Goal: Task Accomplishment & Management: Manage account settings

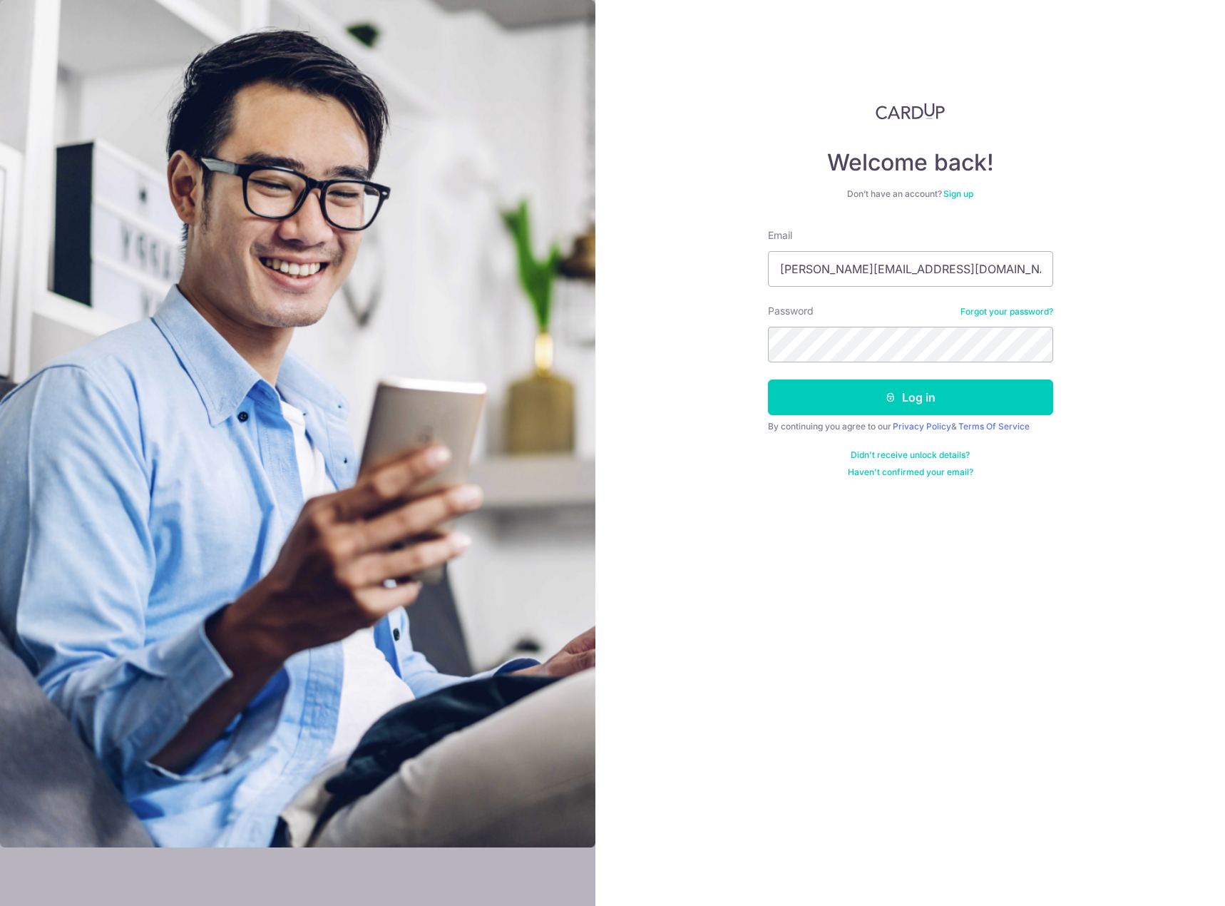
type input "[PERSON_NAME][EMAIL_ADDRESS][DOMAIN_NAME]"
click at [960, 392] on button "Log in" at bounding box center [910, 397] width 285 height 36
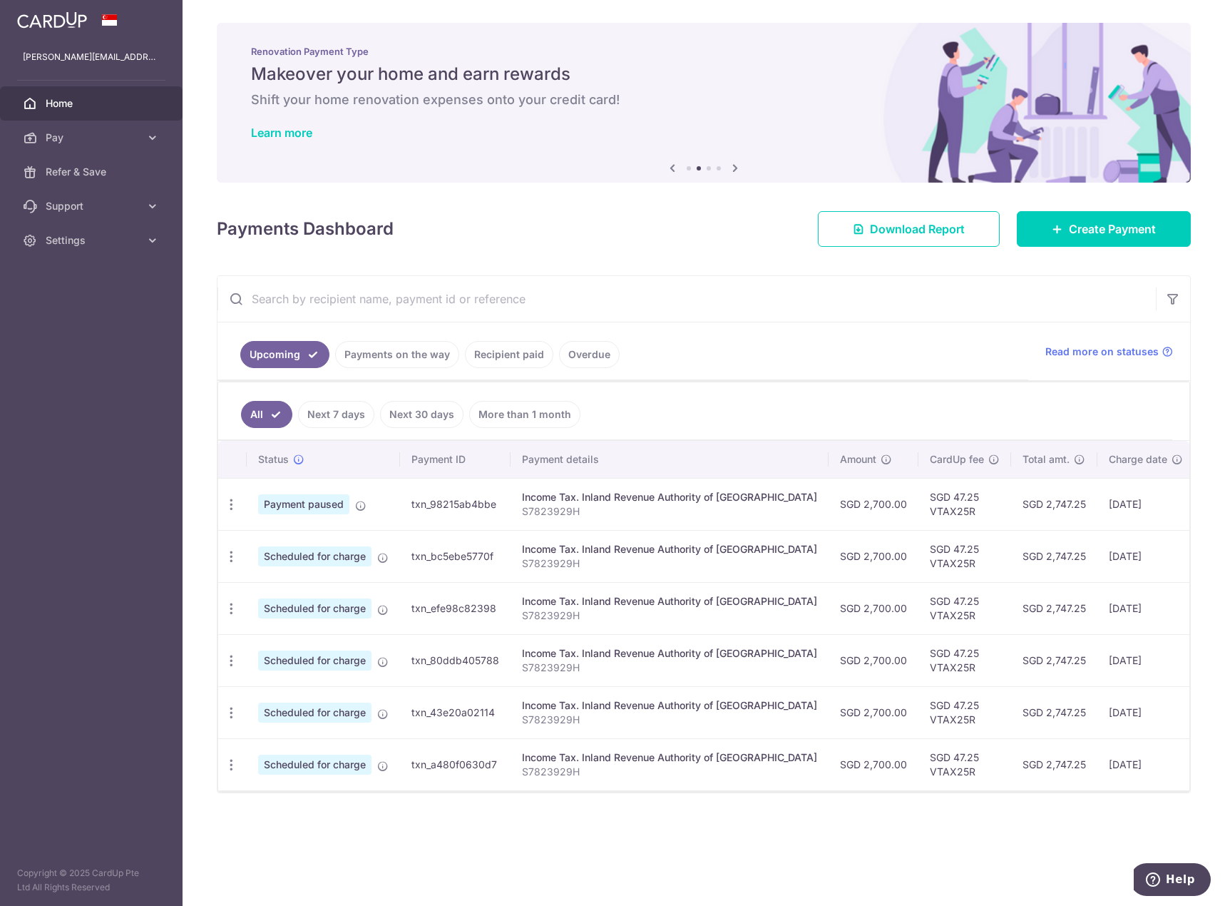
click at [1054, 836] on div "× Pause Schedule Pause all future payments in this series Pause just this one p…" at bounding box center [704, 453] width 1043 height 906
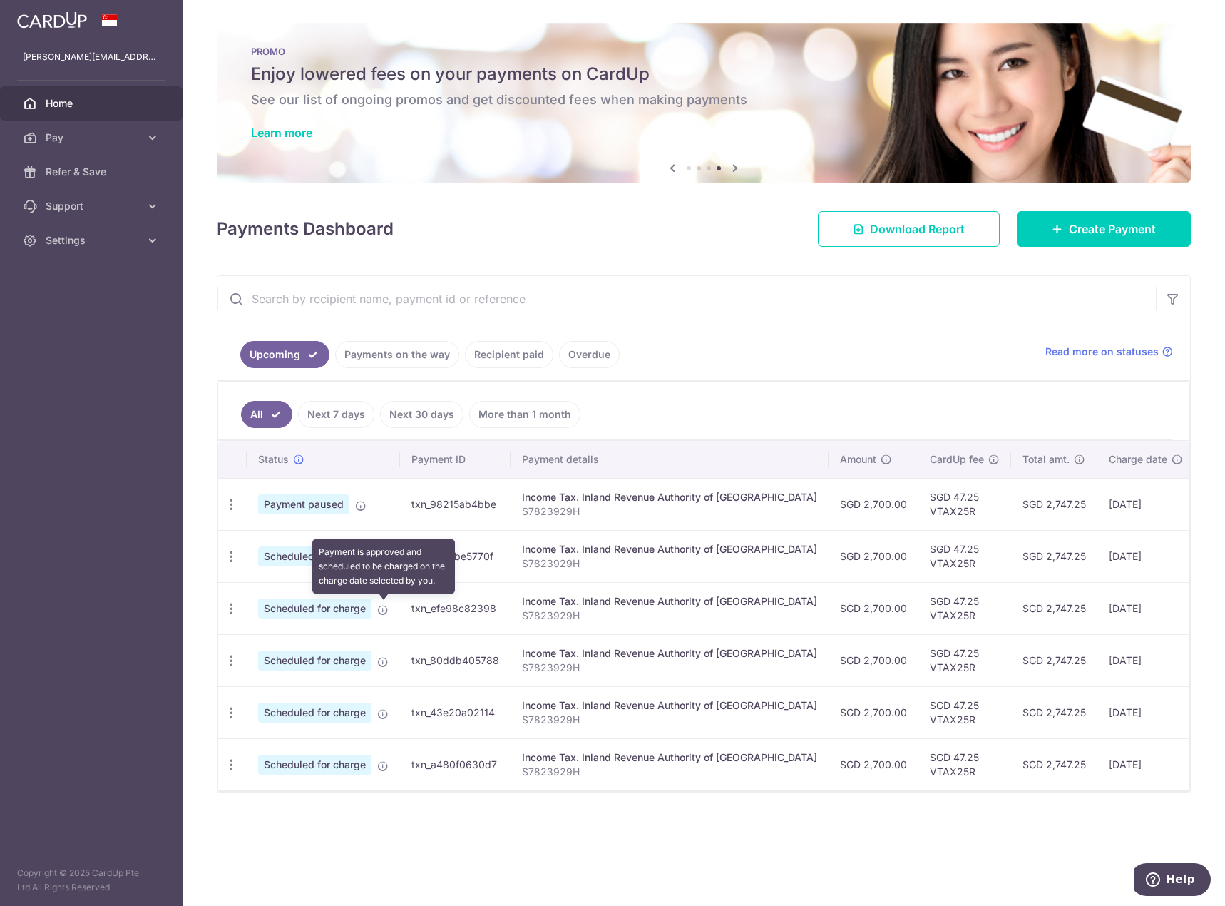
click at [382, 609] on icon at bounding box center [382, 609] width 11 height 11
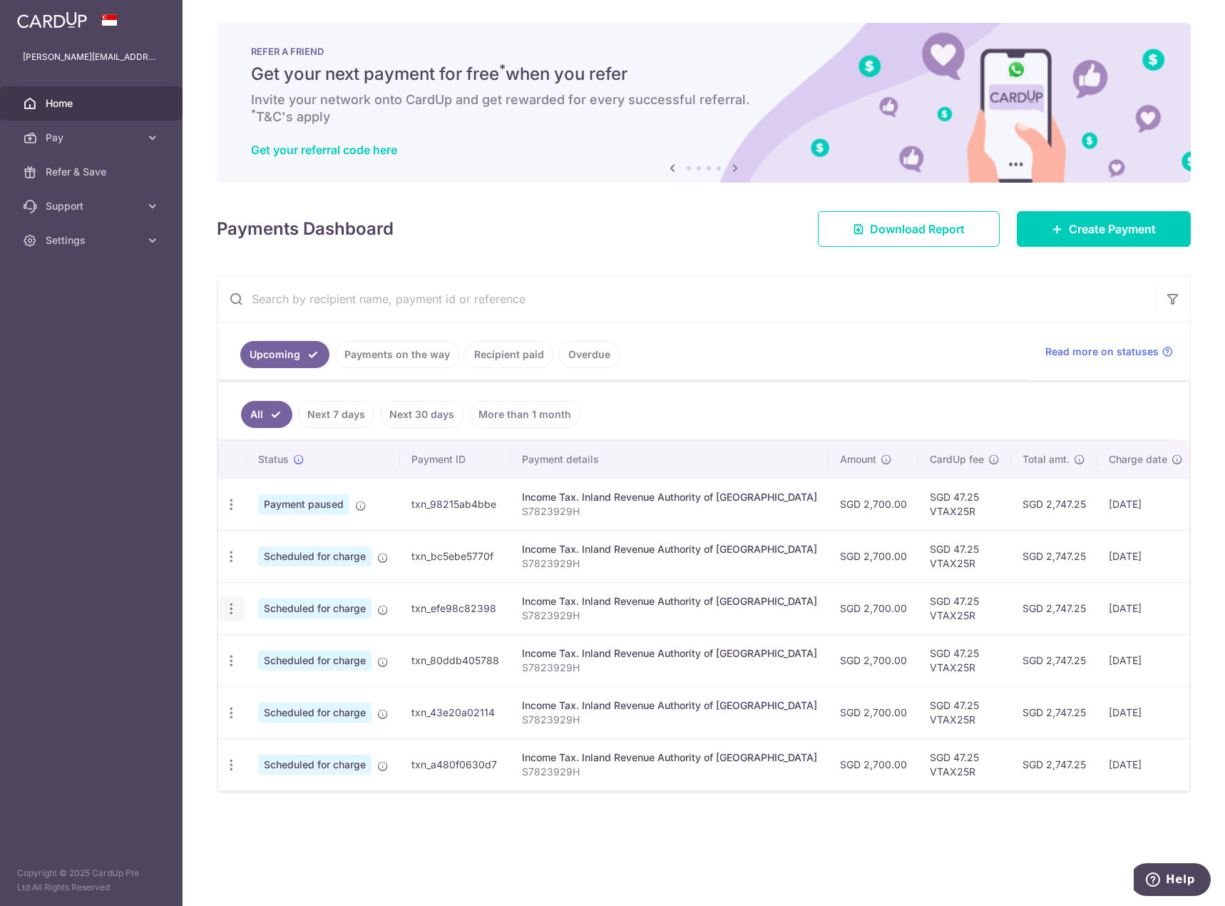
click at [229, 612] on icon "button" at bounding box center [231, 608] width 15 height 15
click at [307, 654] on span "Update payment" at bounding box center [307, 647] width 97 height 17
radio input "true"
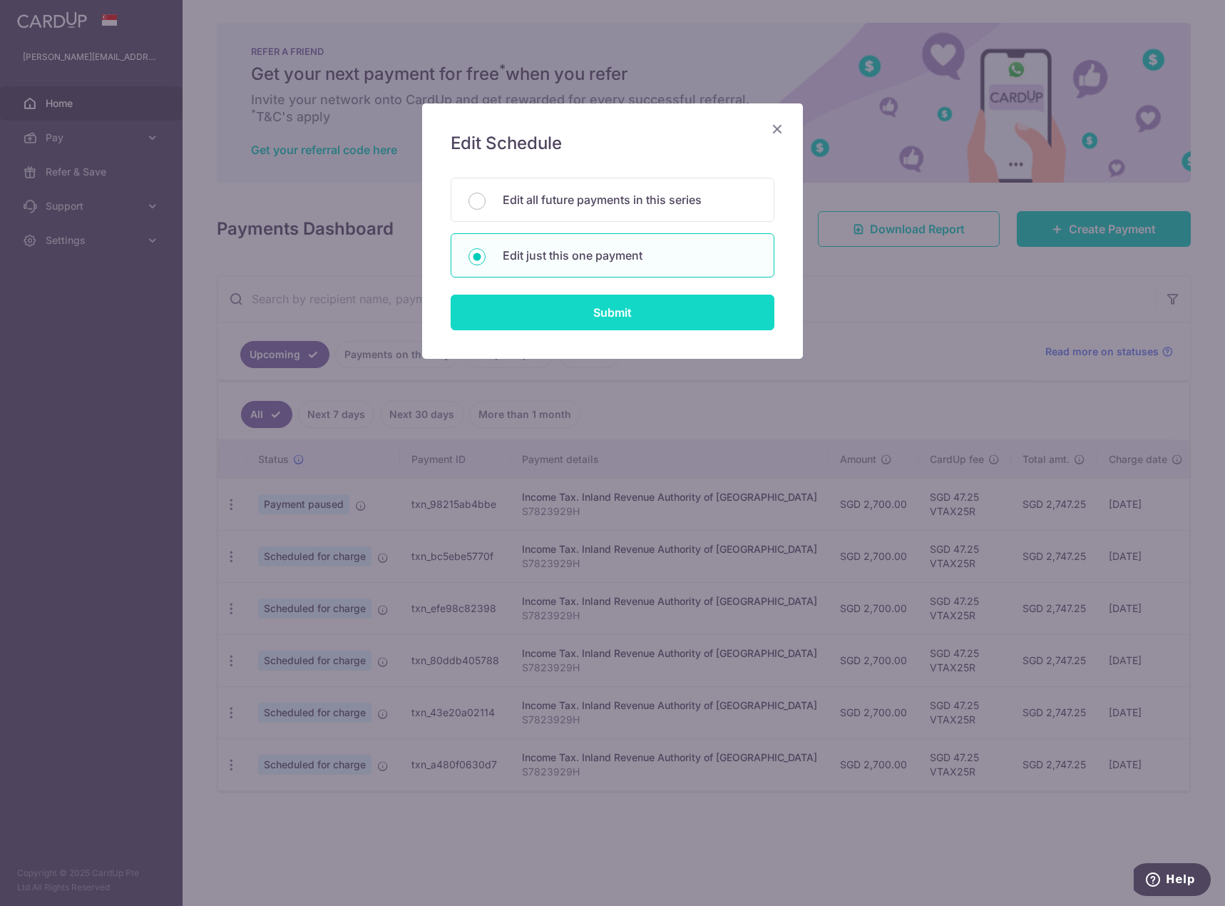
click at [563, 317] on input "Submit" at bounding box center [613, 313] width 324 height 36
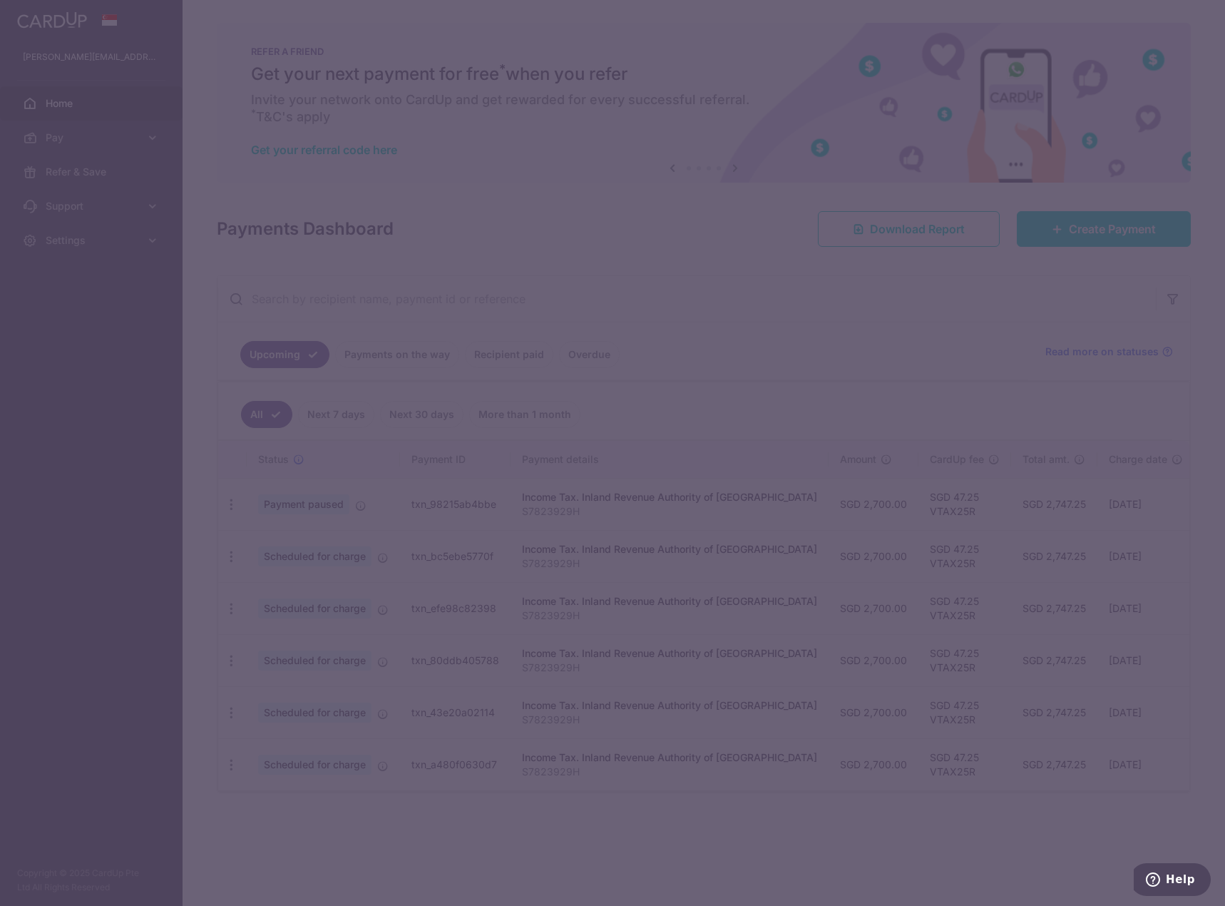
type input "VTAX25R"
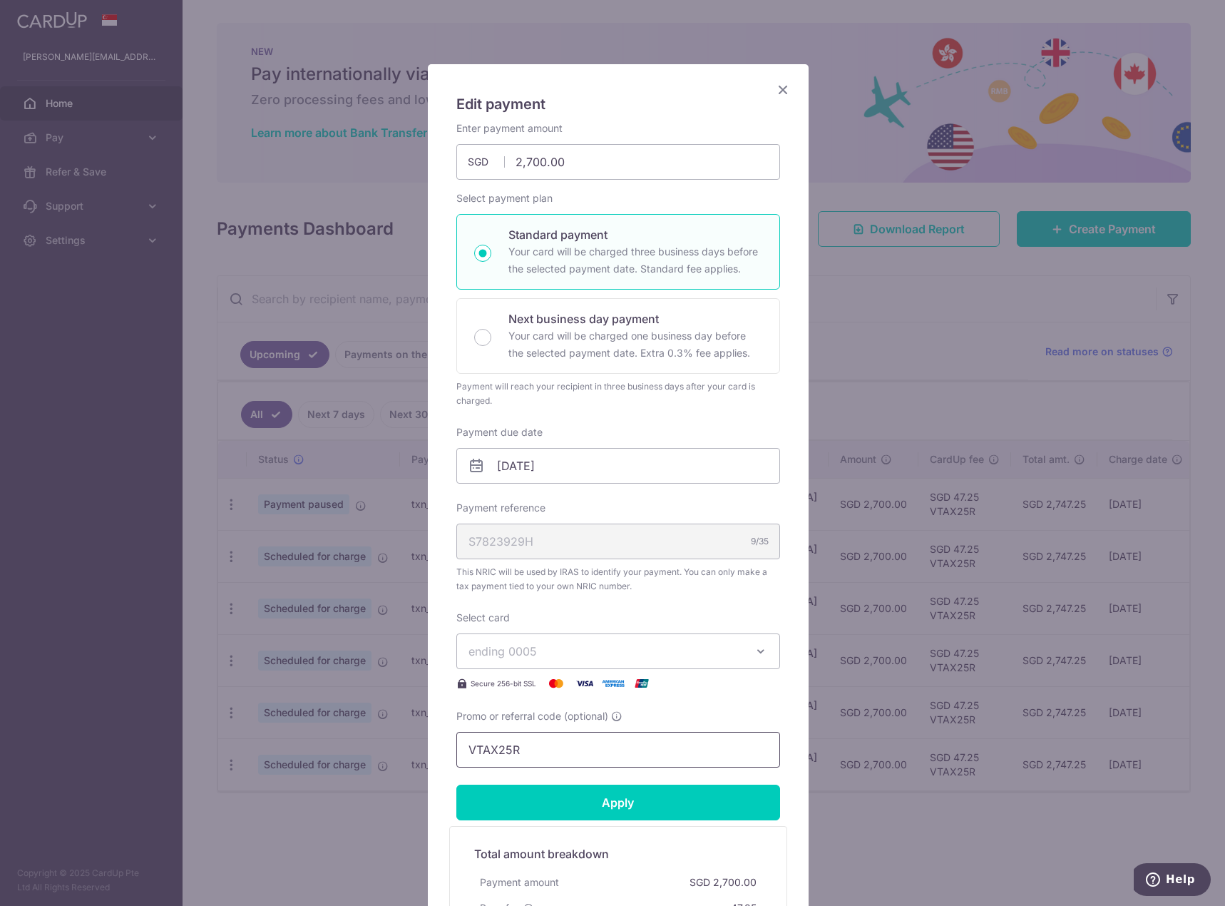
scroll to position [36, 0]
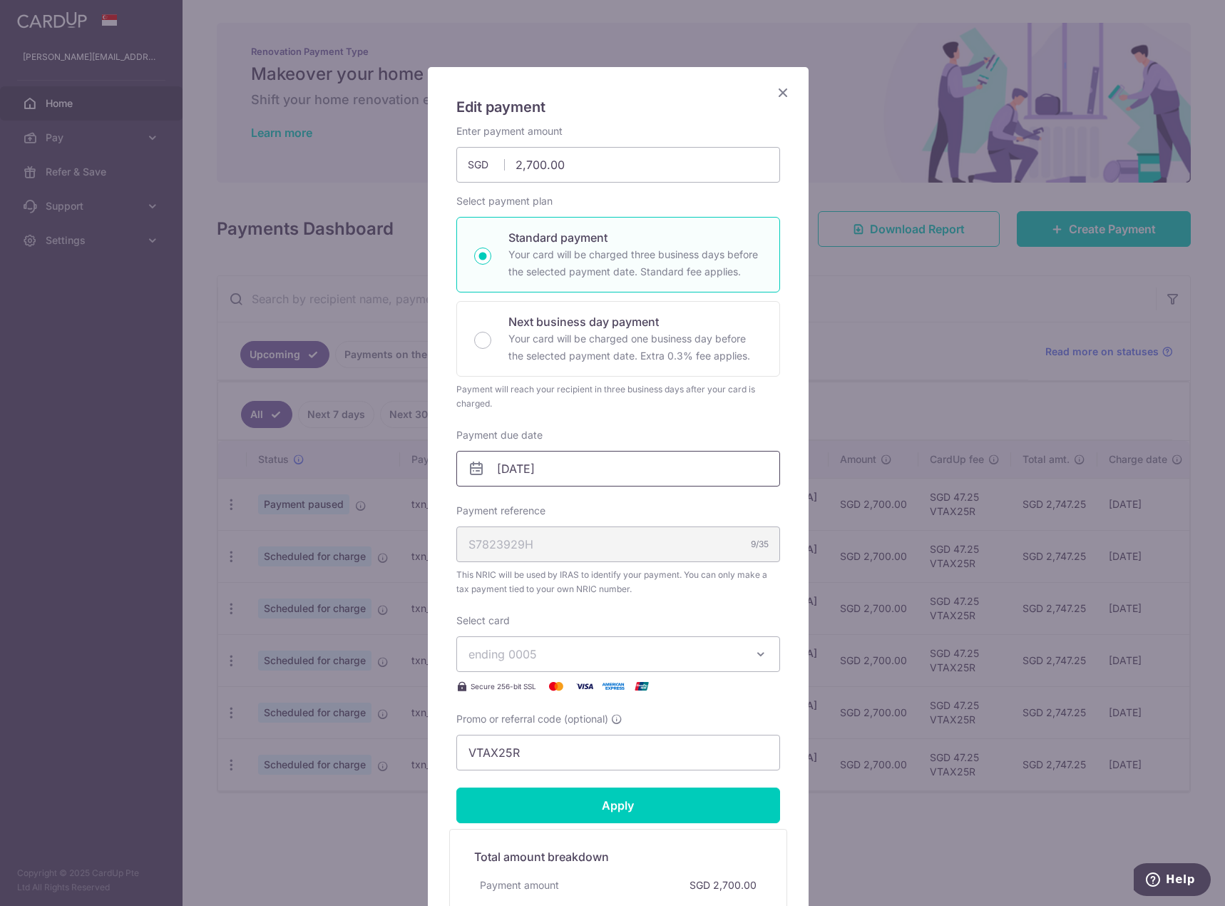
click at [506, 464] on input "12/12/2025" at bounding box center [618, 469] width 324 height 36
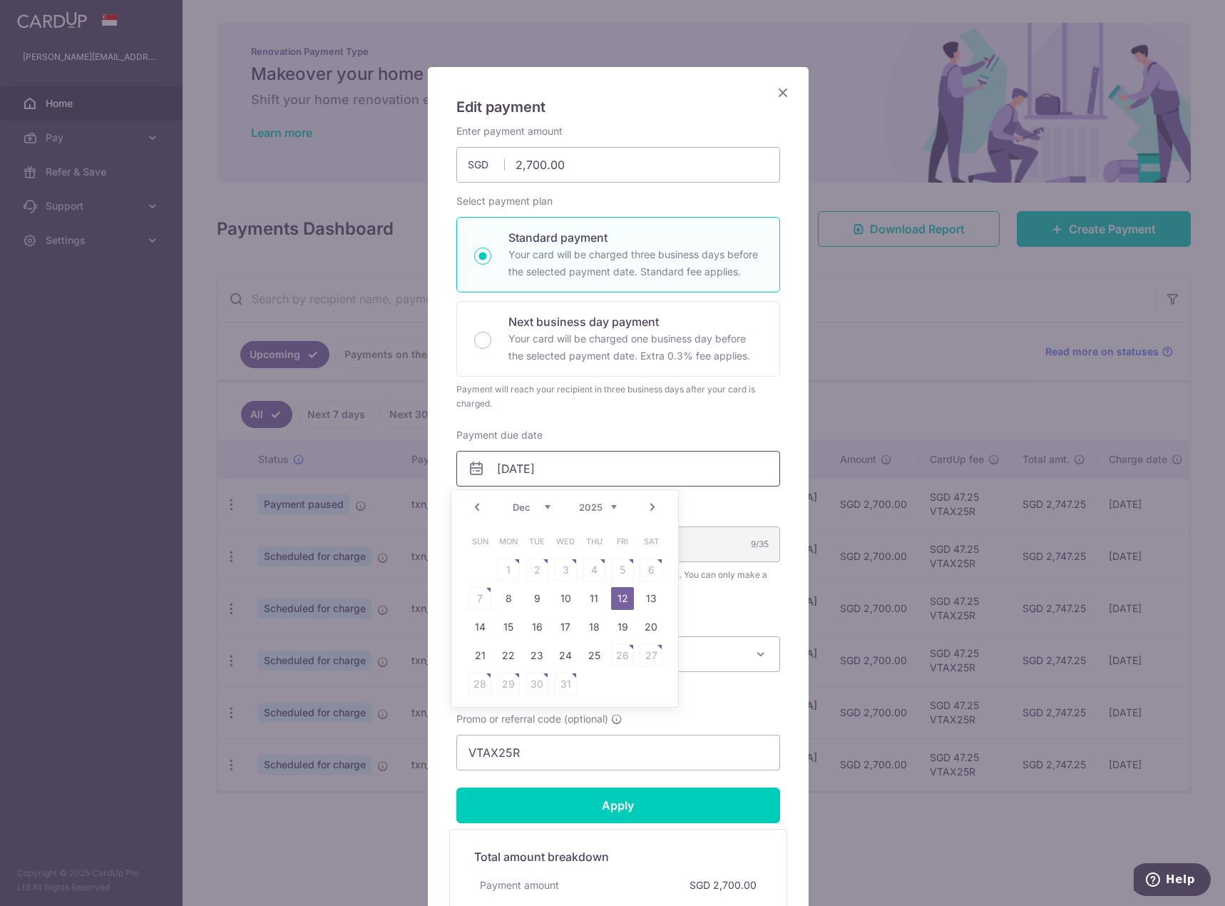
click at [514, 467] on input "12/12/2025" at bounding box center [618, 469] width 324 height 36
type input "12/11/2025"
click at [567, 626] on link "12" at bounding box center [565, 627] width 23 height 23
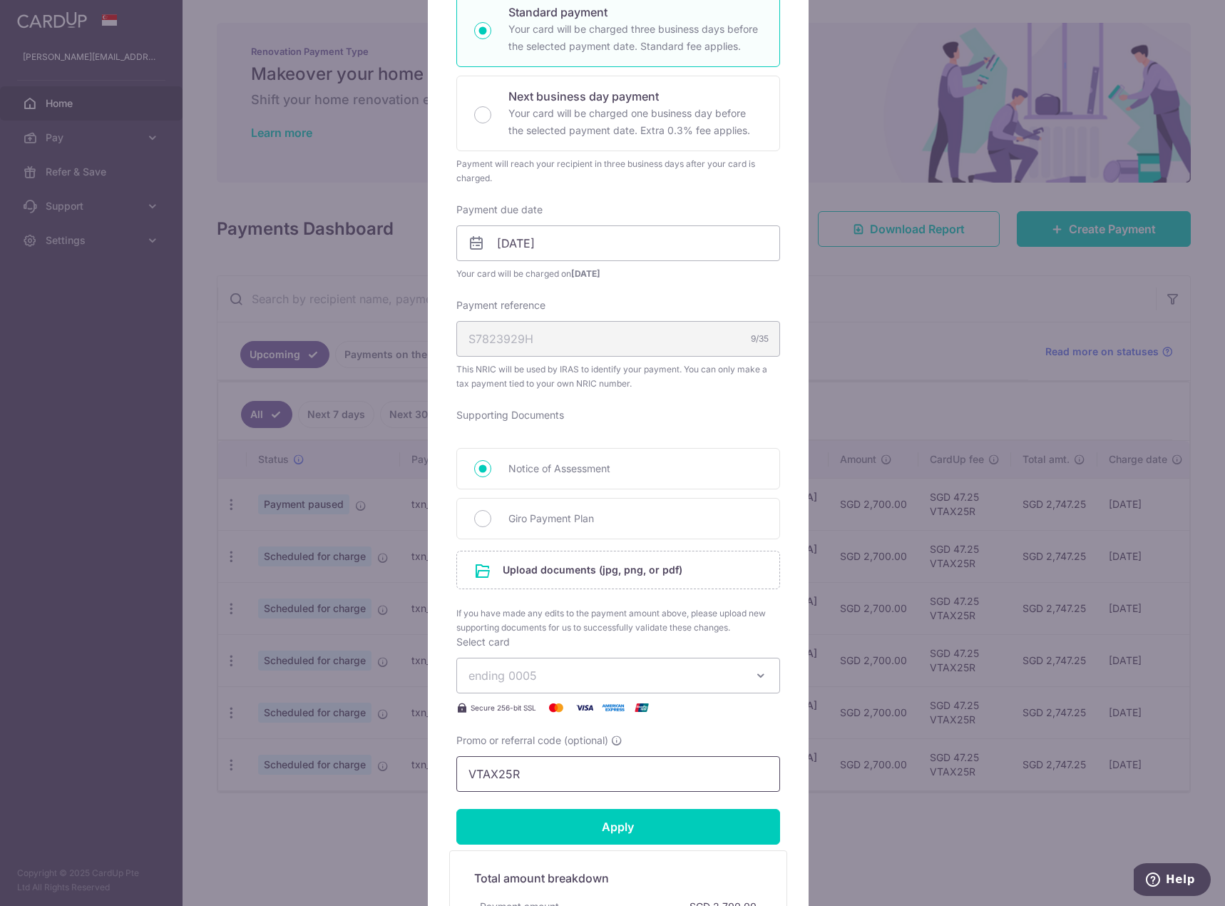
scroll to position [322, 0]
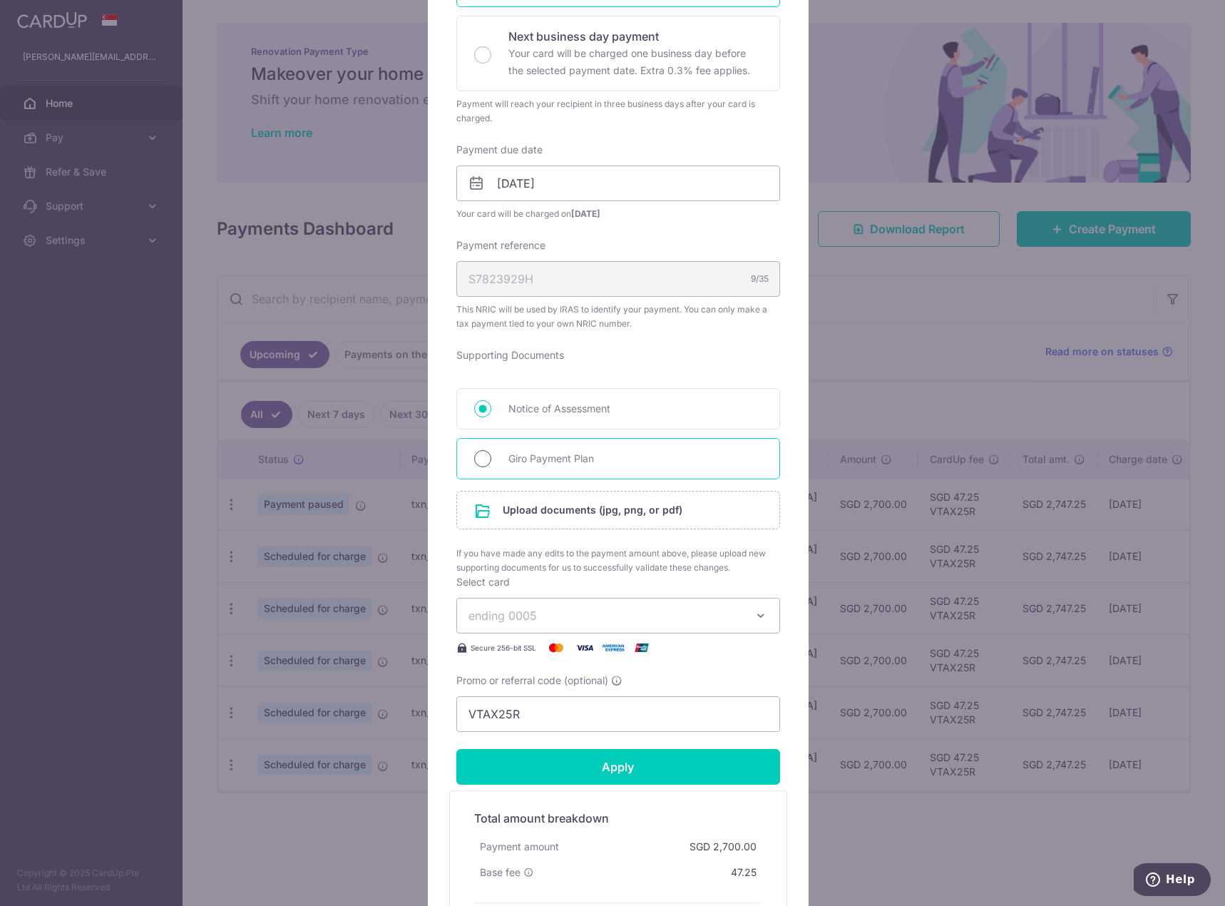
click at [481, 456] on input "Giro Payment Plan" at bounding box center [482, 458] width 17 height 17
radio input "true"
click at [503, 512] on input "file" at bounding box center [618, 509] width 322 height 37
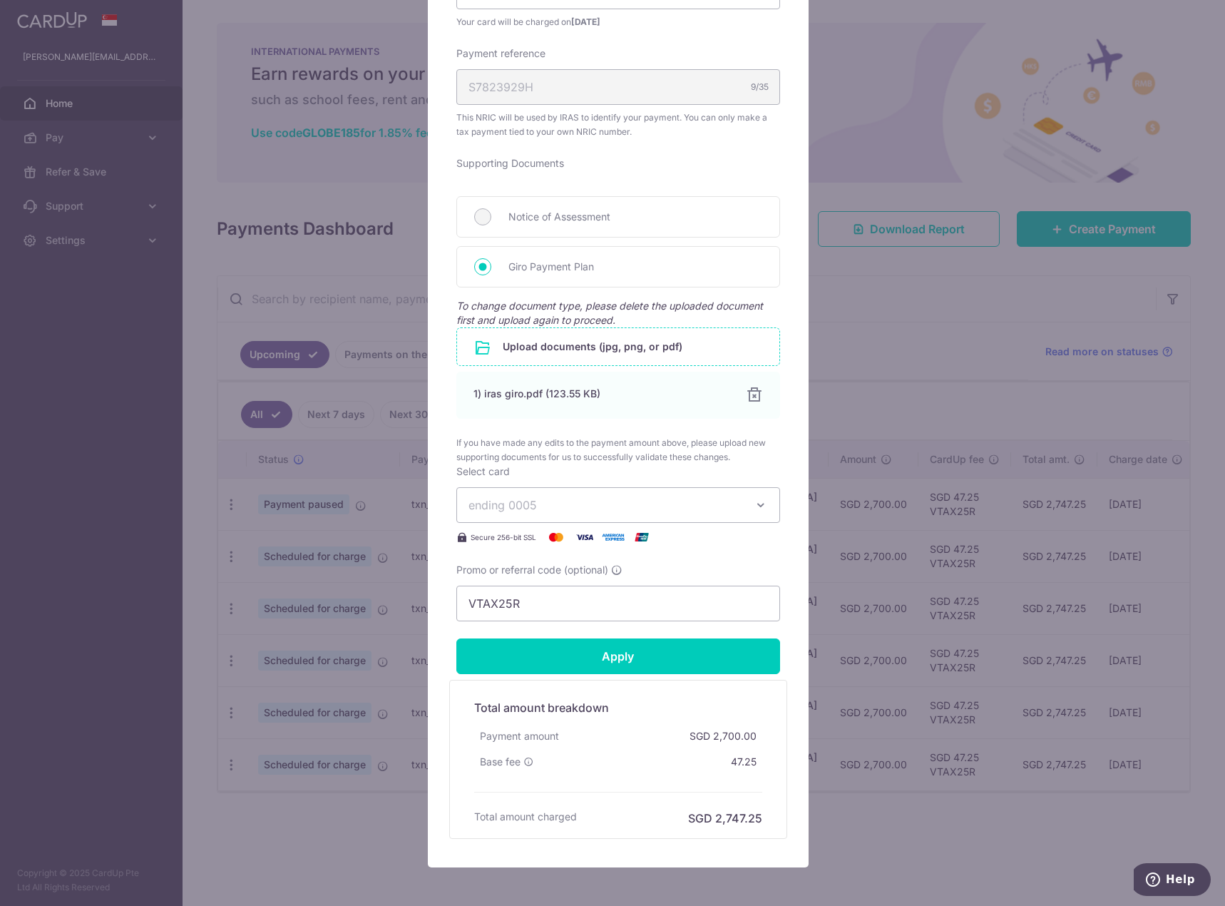
scroll to position [536, 0]
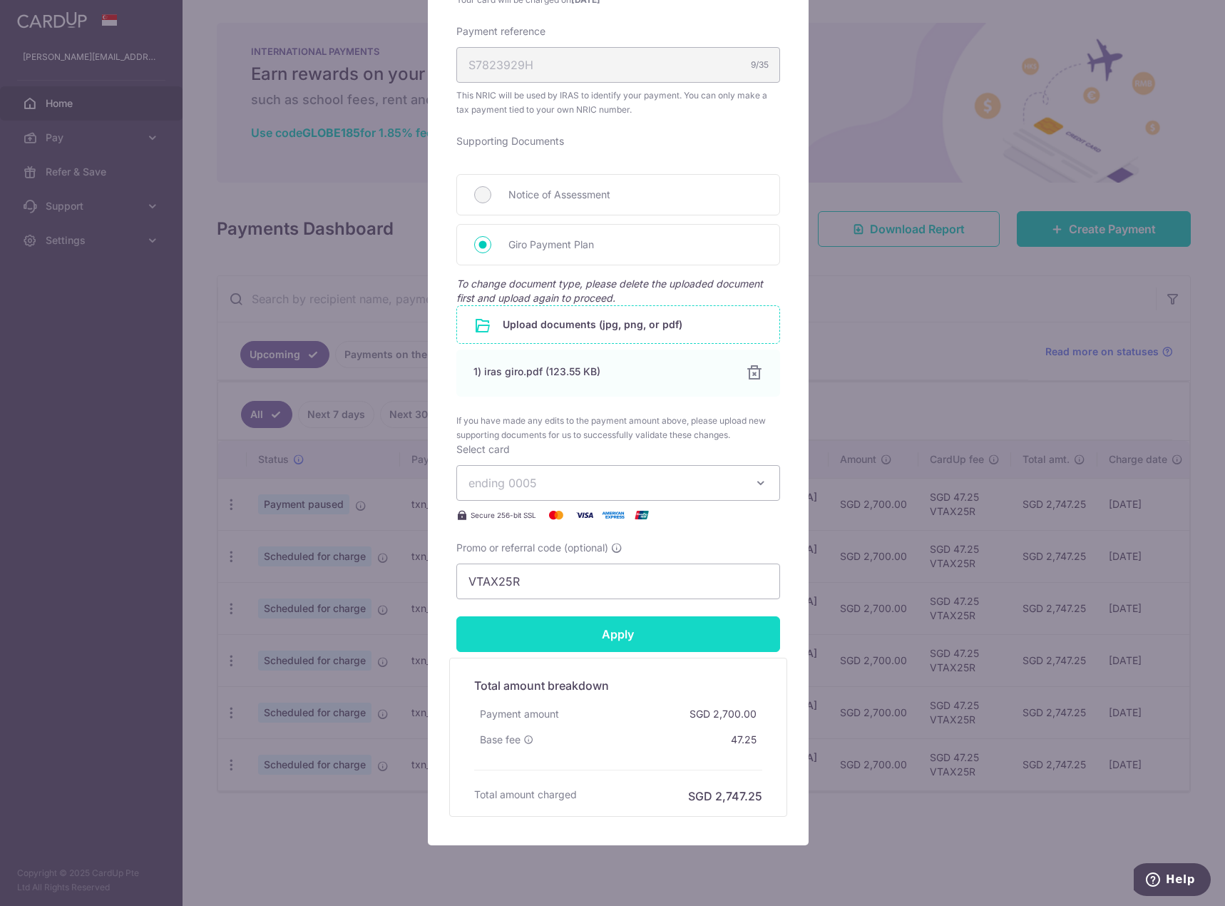
click at [673, 635] on input "Apply" at bounding box center [618, 634] width 324 height 36
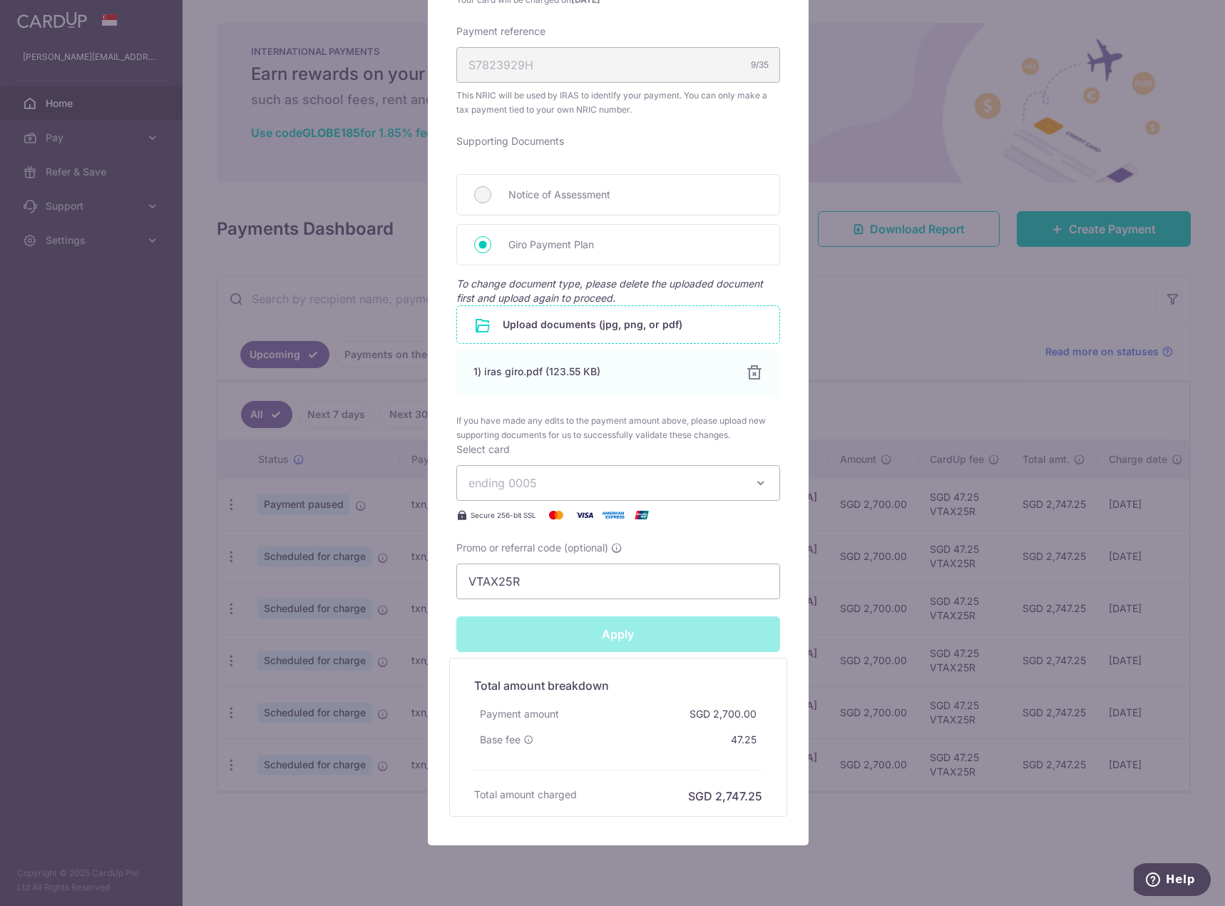
type input "Successfully Applied"
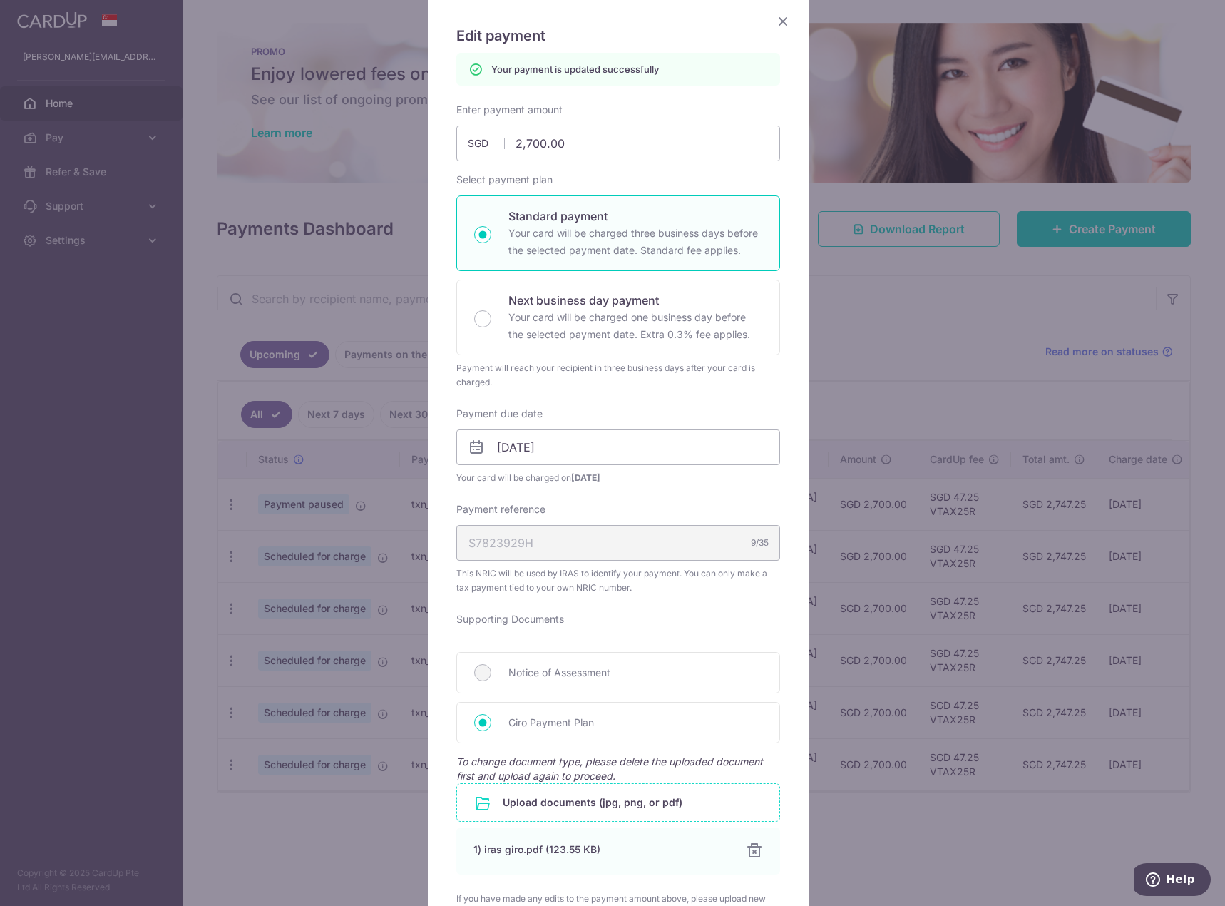
scroll to position [86, 0]
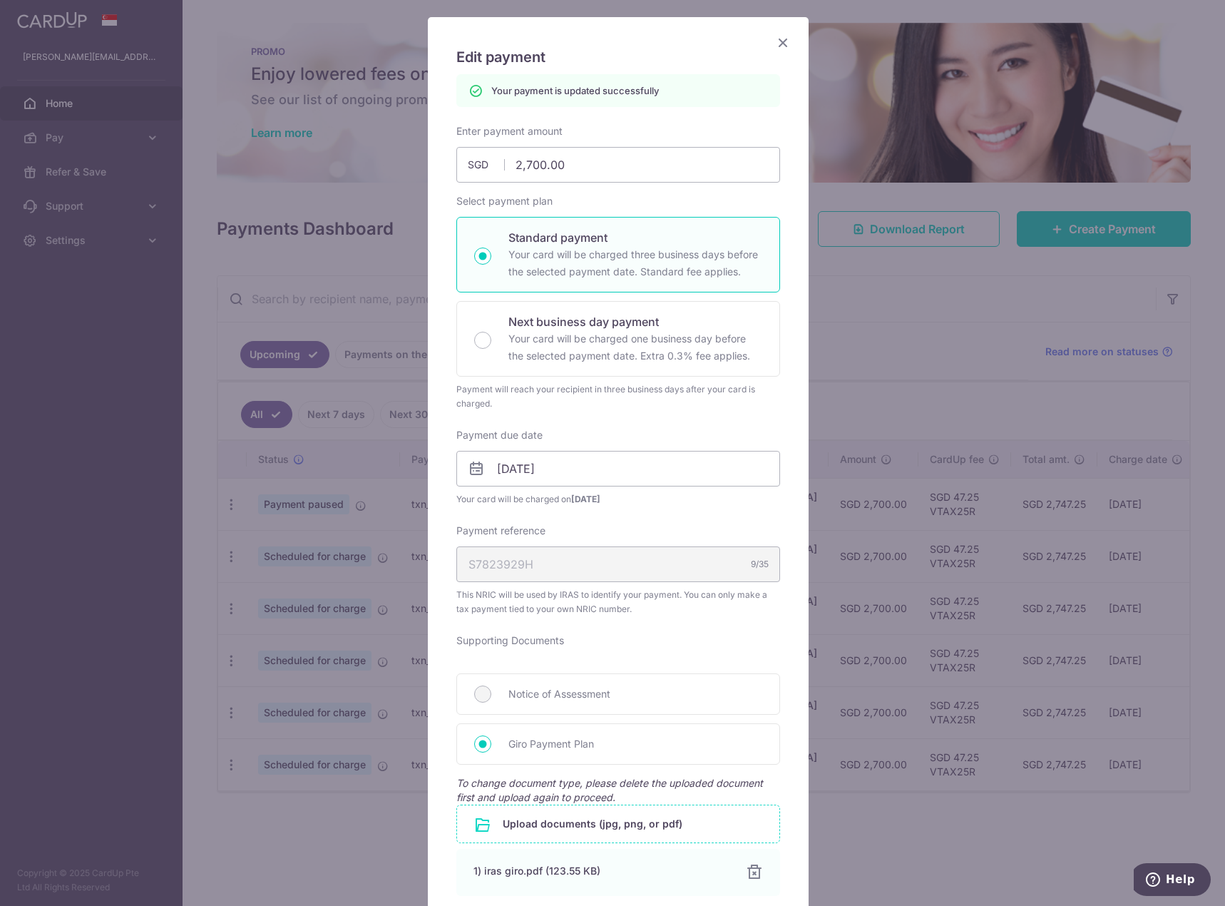
click at [778, 45] on icon "Close" at bounding box center [783, 43] width 17 height 18
